Goal: Communication & Community: Answer question/provide support

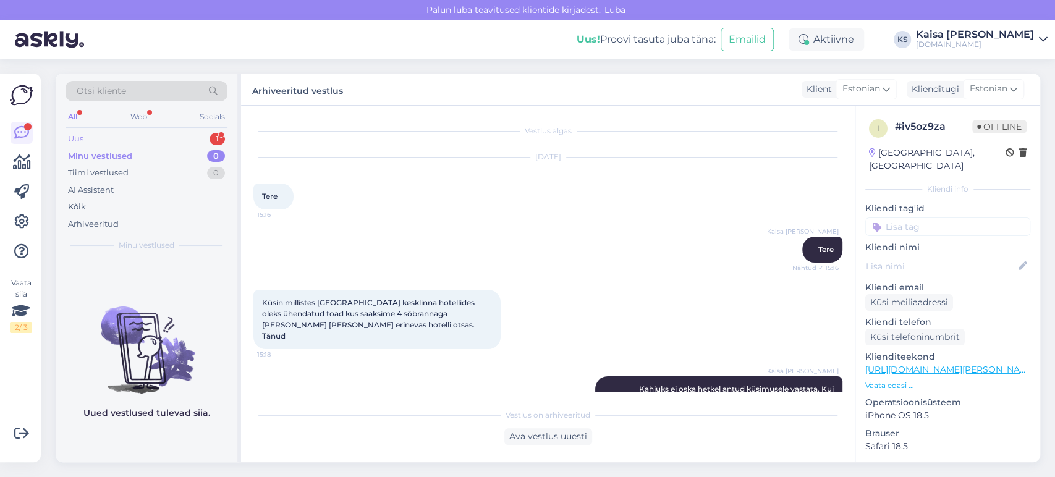
scroll to position [1006, 0]
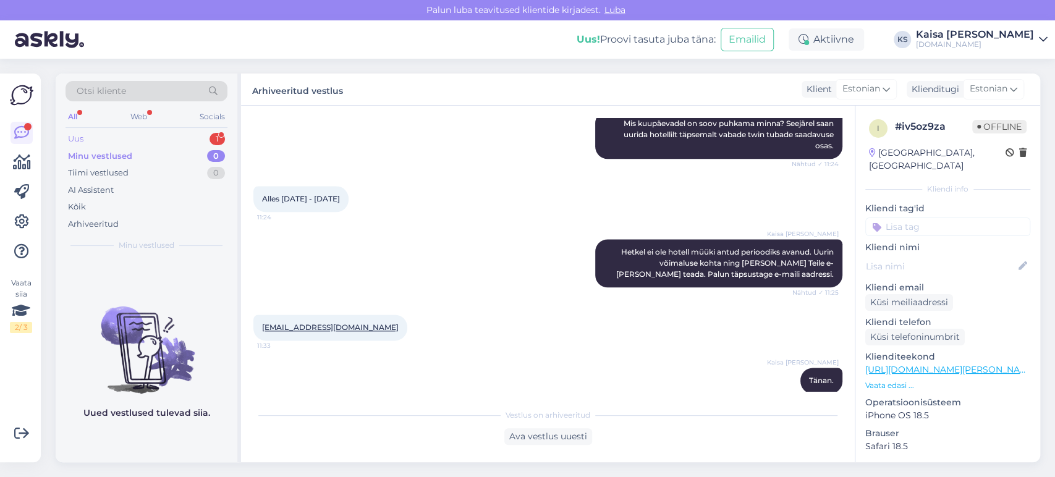
click at [179, 140] on div "Uus 1" at bounding box center [146, 138] width 162 height 17
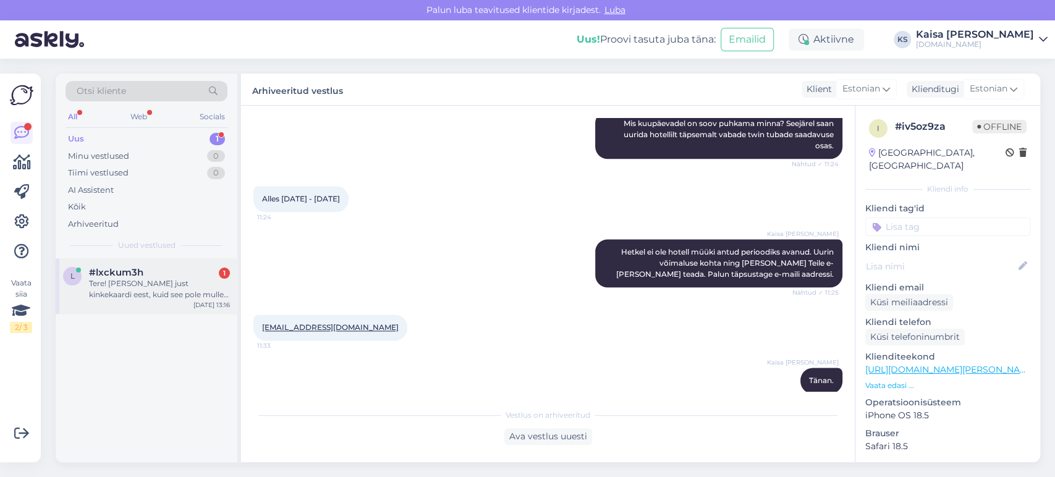
click at [144, 290] on div "Tere! [PERSON_NAME] just kinkekaardi eest, kuid see pole mulle meilile jõudnud." at bounding box center [159, 289] width 141 height 22
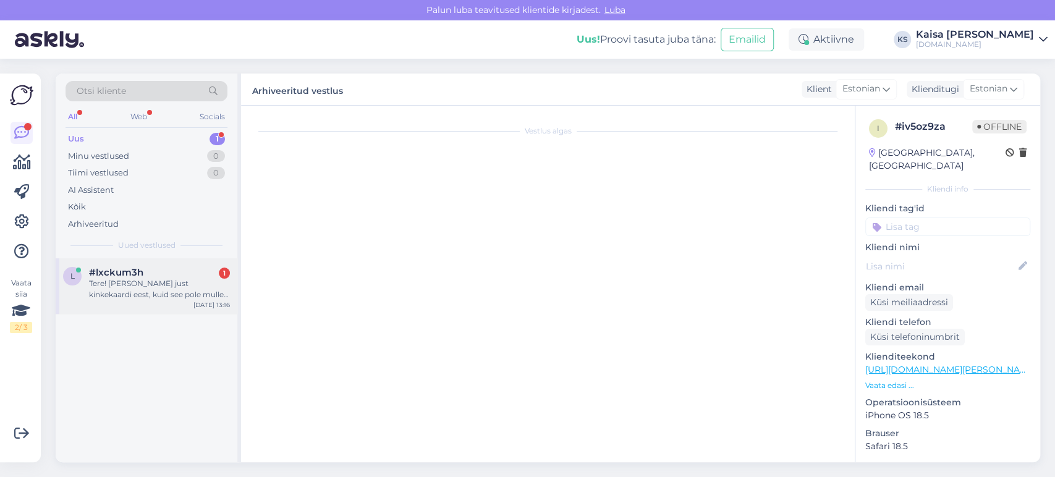
scroll to position [0, 0]
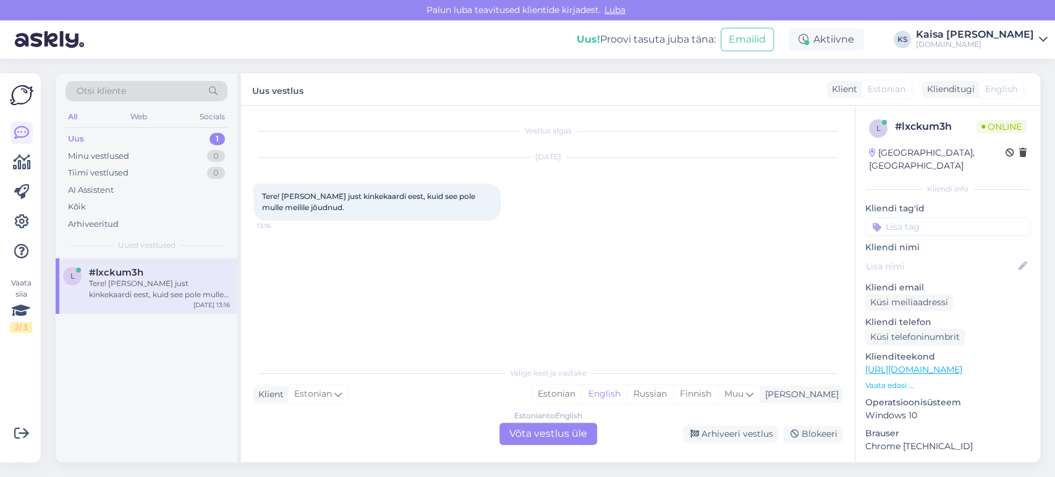
click at [620, 382] on div "Valige [PERSON_NAME] vastake Klient Estonian Mina Estonian English Russian Finn…" at bounding box center [547, 402] width 589 height 85
click at [581, 391] on div "Estonian" at bounding box center [556, 394] width 50 height 19
click at [572, 439] on div "Estonian to Estonian Võta vestlus üle" at bounding box center [548, 434] width 98 height 22
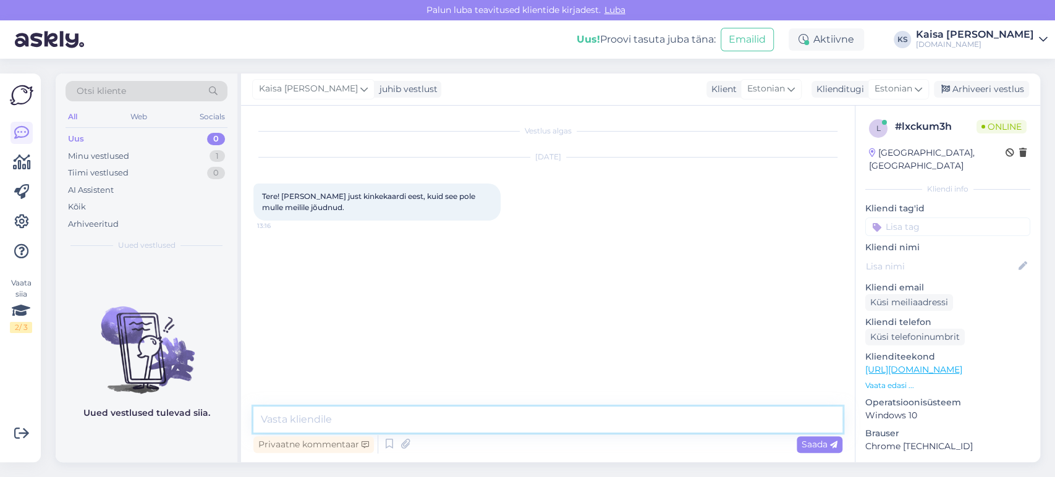
click at [573, 426] on textarea at bounding box center [547, 420] width 589 height 26
type textarea "Tere, kuidas on e-maili aadress?"
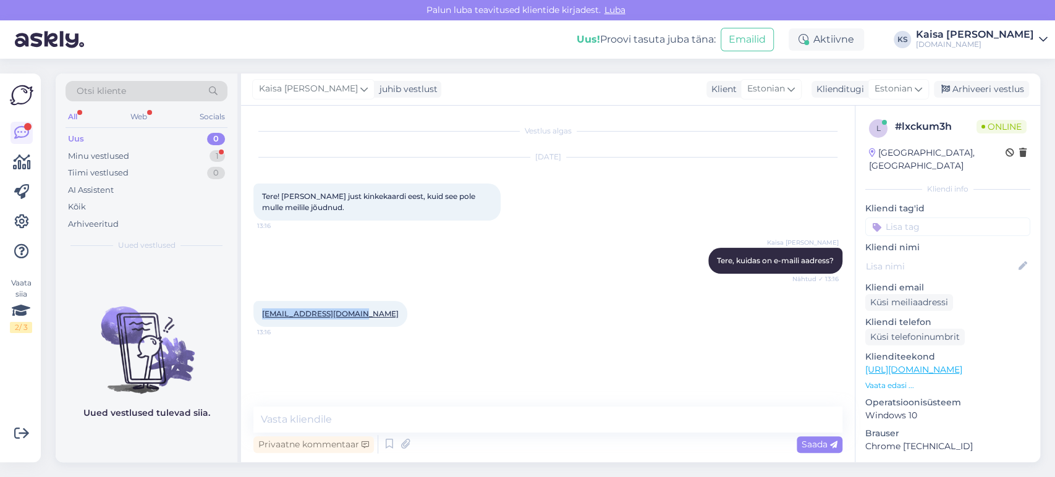
drag, startPoint x: 363, startPoint y: 311, endPoint x: 260, endPoint y: 315, distance: 102.7
click at [260, 315] on div "[EMAIL_ADDRESS][DOMAIN_NAME] 13:16" at bounding box center [330, 314] width 154 height 26
copy link "[EMAIL_ADDRESS][DOMAIN_NAME]"
click at [474, 414] on textarea at bounding box center [547, 420] width 589 height 26
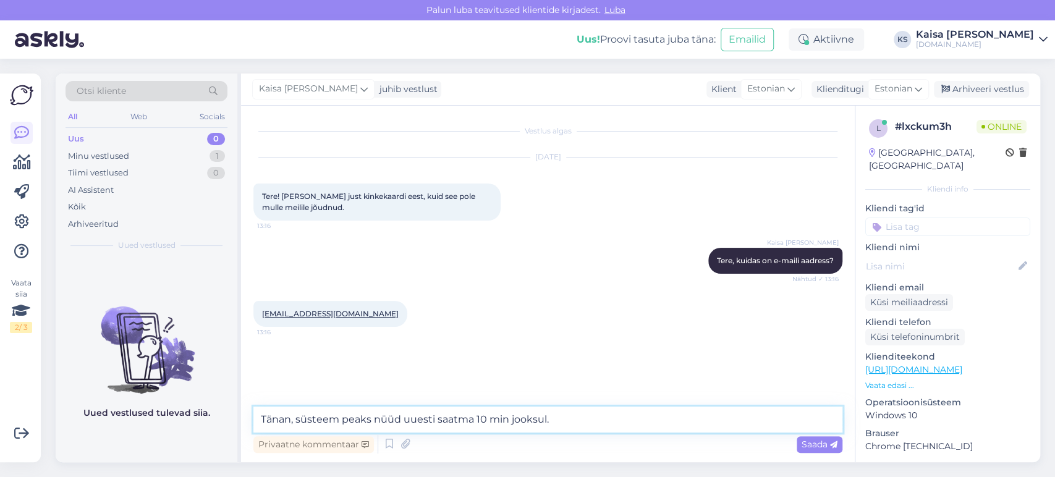
type textarea "Tänan, süsteem peaks nüüd uuesti saatma 10 min jooksul."
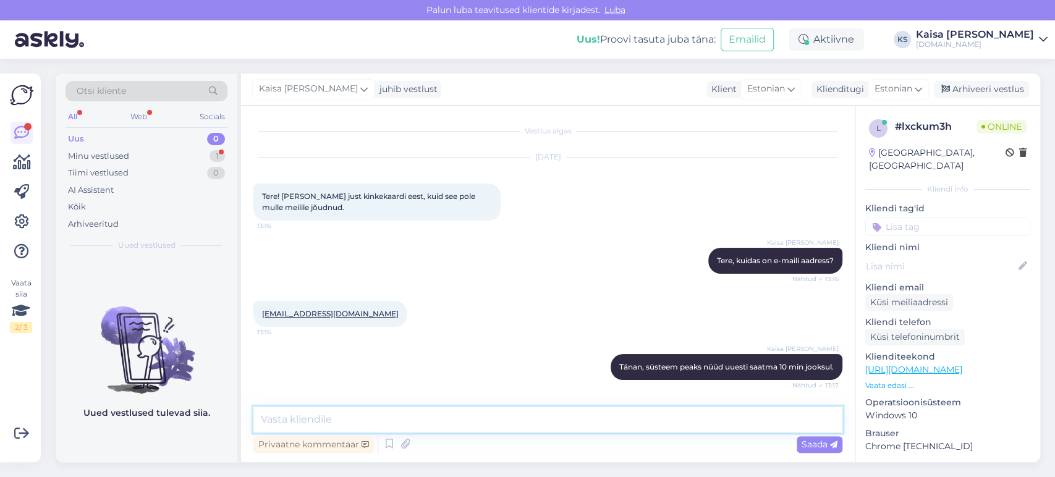
scroll to position [51, 0]
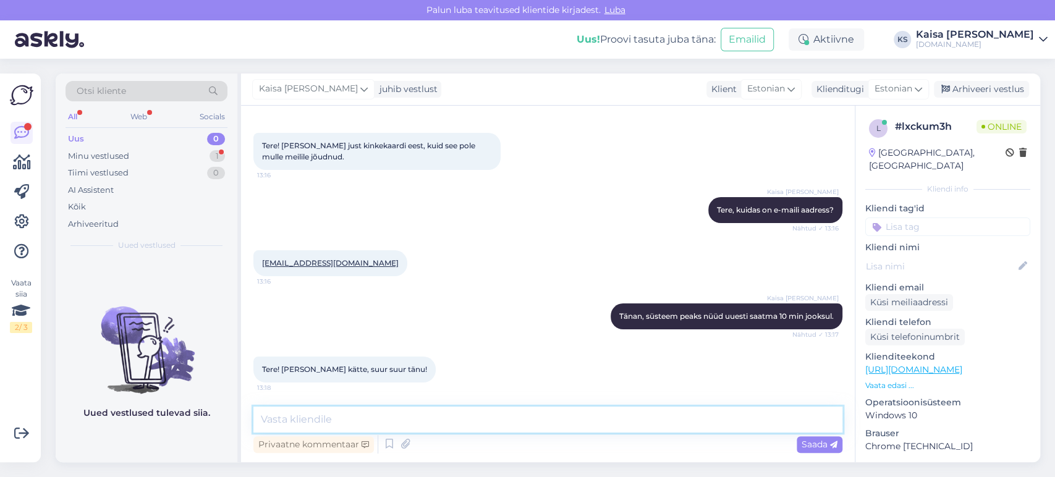
click at [374, 420] on textarea at bounding box center [547, 420] width 589 height 26
type textarea "Palun :)"
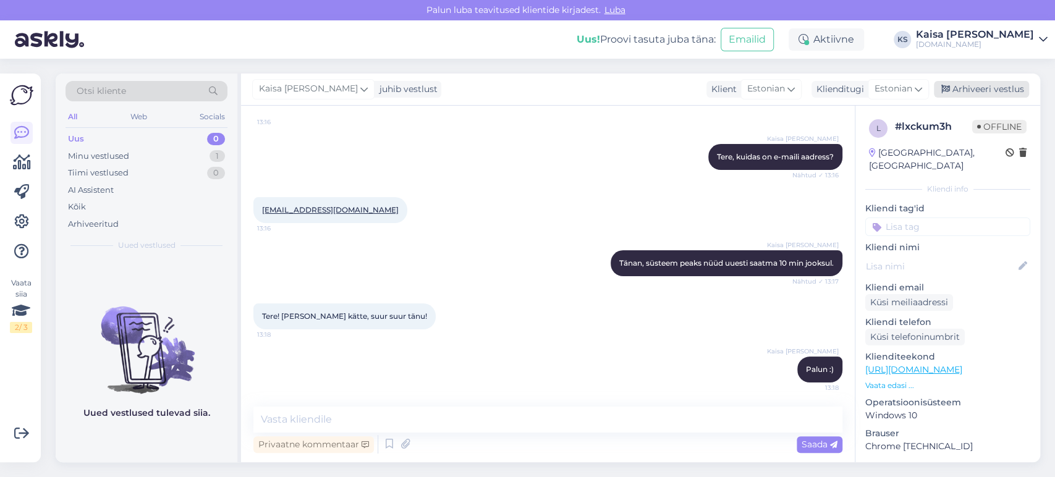
click at [1008, 88] on div "Arhiveeri vestlus" at bounding box center [981, 89] width 95 height 17
